Goal: Task Accomplishment & Management: Use online tool/utility

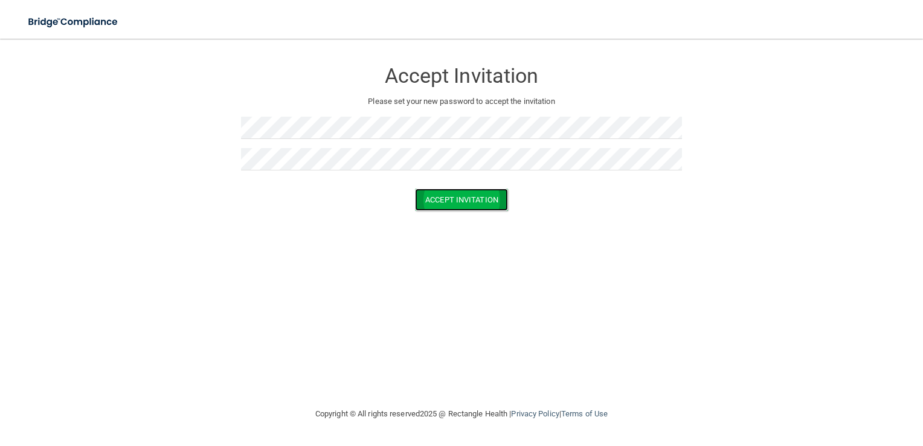
click at [423, 199] on button "Accept Invitation" at bounding box center [461, 199] width 93 height 22
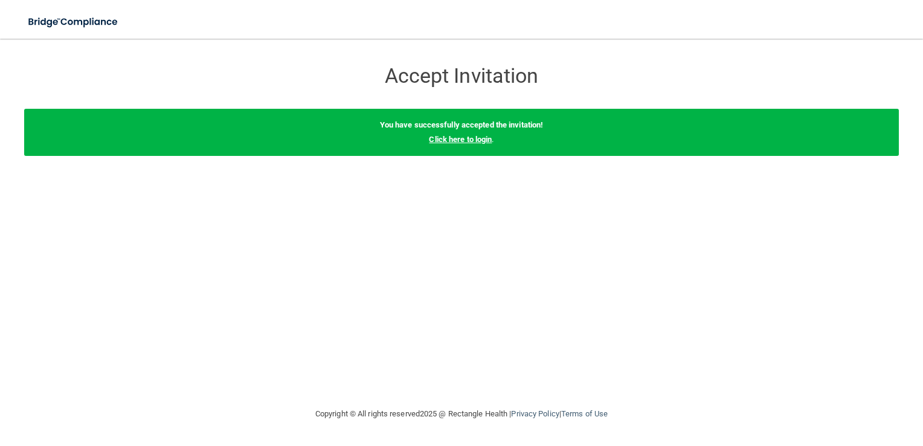
click at [454, 136] on link "Click here to login" at bounding box center [460, 139] width 63 height 9
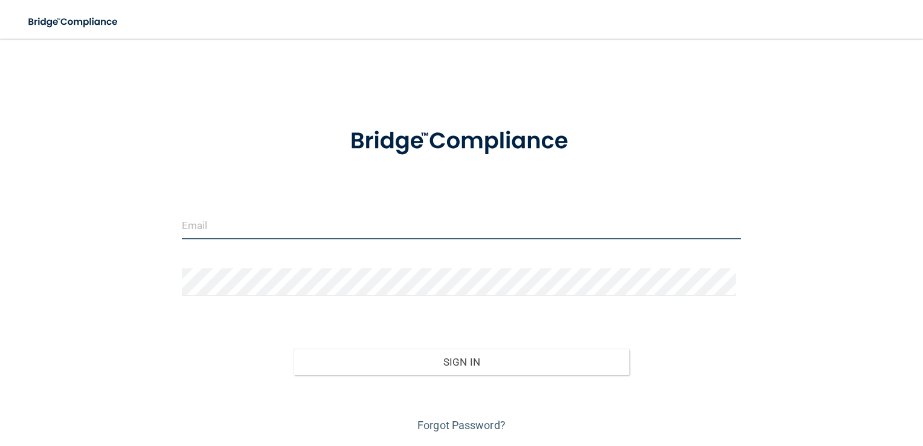
drag, startPoint x: 231, startPoint y: 226, endPoint x: 453, endPoint y: 202, distance: 223.5
click at [231, 226] on input "email" at bounding box center [462, 225] width 560 height 27
type input "[EMAIL_ADDRESS][DOMAIN_NAME]"
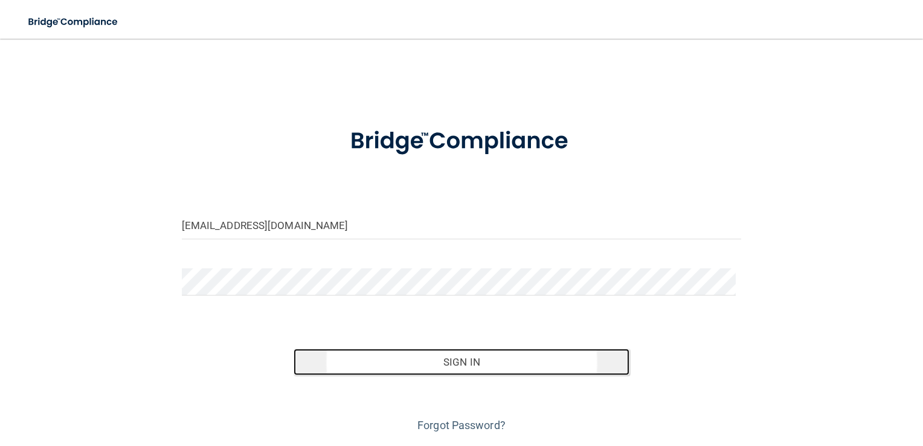
click at [442, 360] on button "Sign In" at bounding box center [462, 362] width 336 height 27
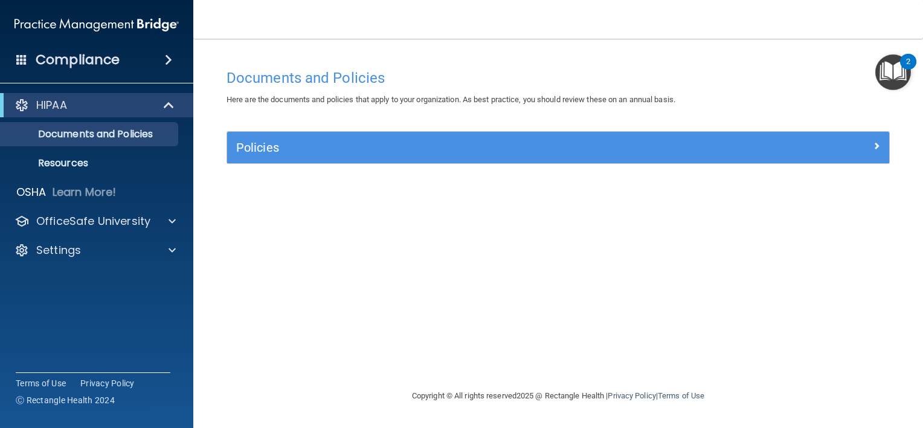
click at [577, 12] on nav "Toggle navigation [PERSON_NAME] [EMAIL_ADDRESS][DOMAIN_NAME] Manage My Enterpri…" at bounding box center [558, 19] width 730 height 39
click at [133, 225] on p "OfficeSafe University" at bounding box center [93, 221] width 114 height 14
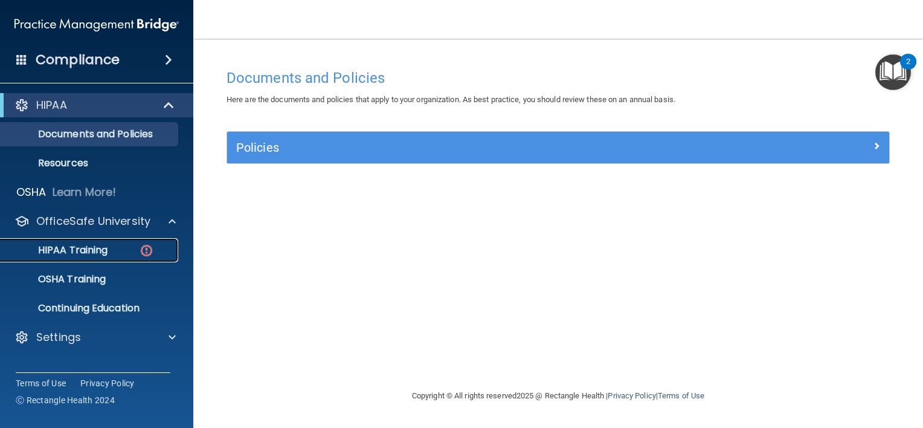
click at [149, 254] on img at bounding box center [146, 250] width 15 height 15
